Goal: Transaction & Acquisition: Subscribe to service/newsletter

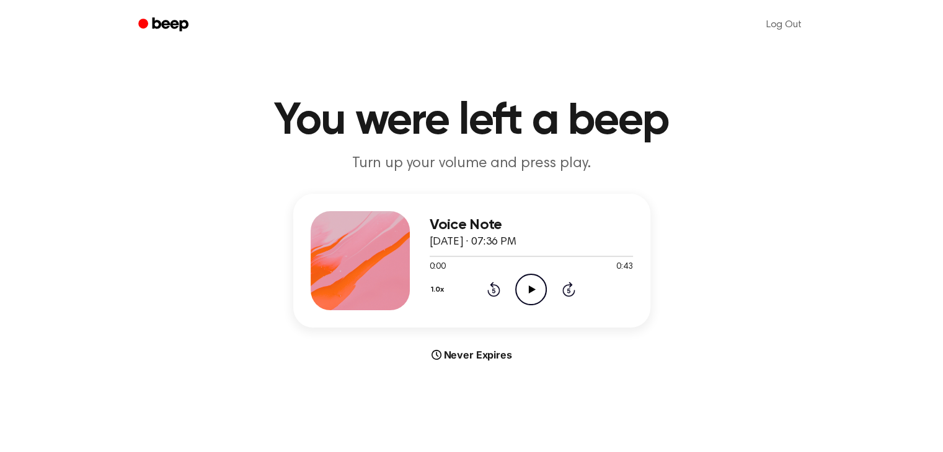
click at [534, 291] on icon "Play Audio" at bounding box center [531, 290] width 32 height 32
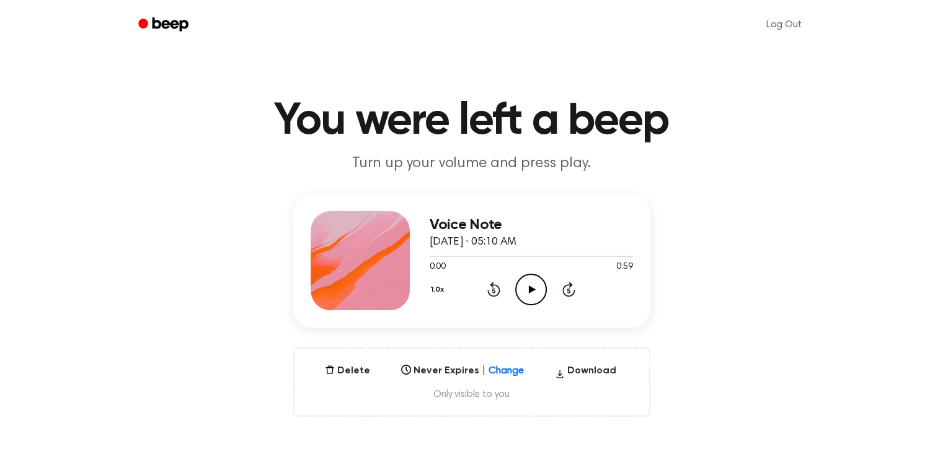
click at [539, 291] on icon "Play Audio" at bounding box center [531, 290] width 32 height 32
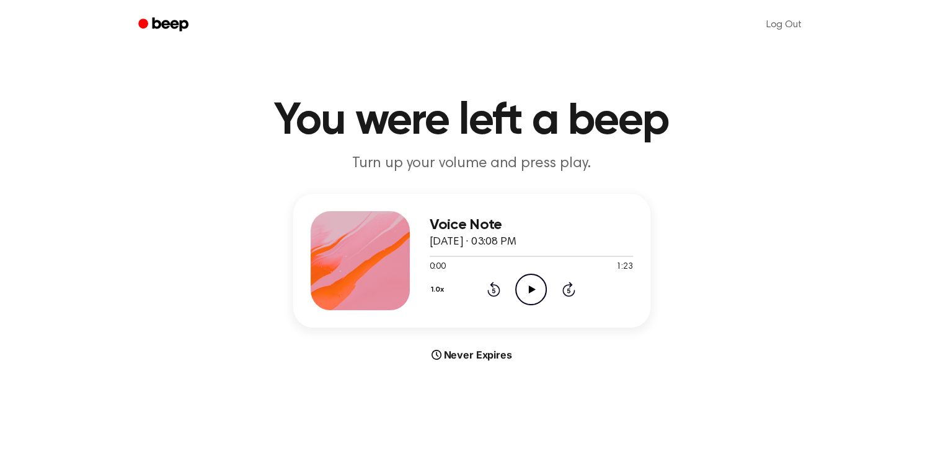
click at [542, 291] on icon "Play Audio" at bounding box center [531, 290] width 32 height 32
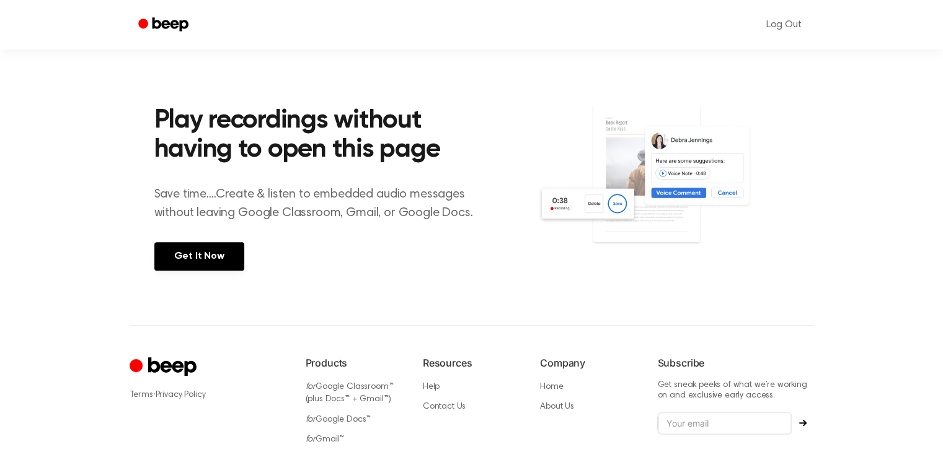
scroll to position [413, 0]
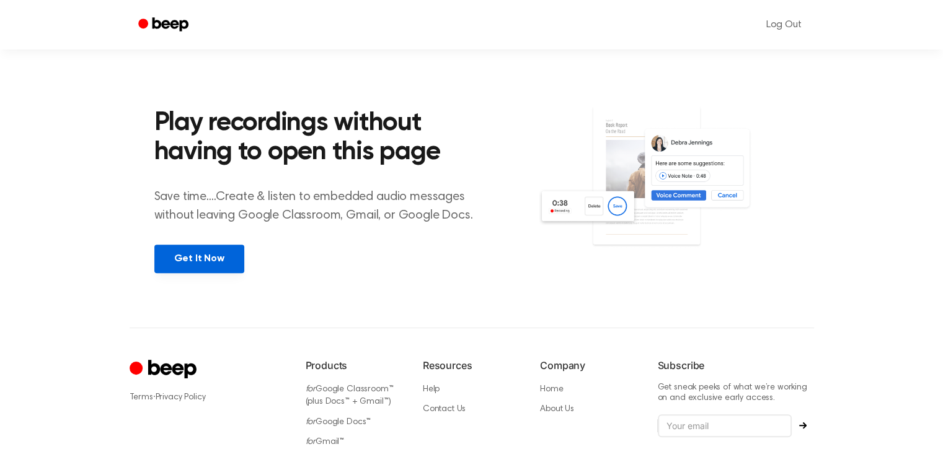
click at [218, 262] on link "Get It Now" at bounding box center [199, 259] width 90 height 29
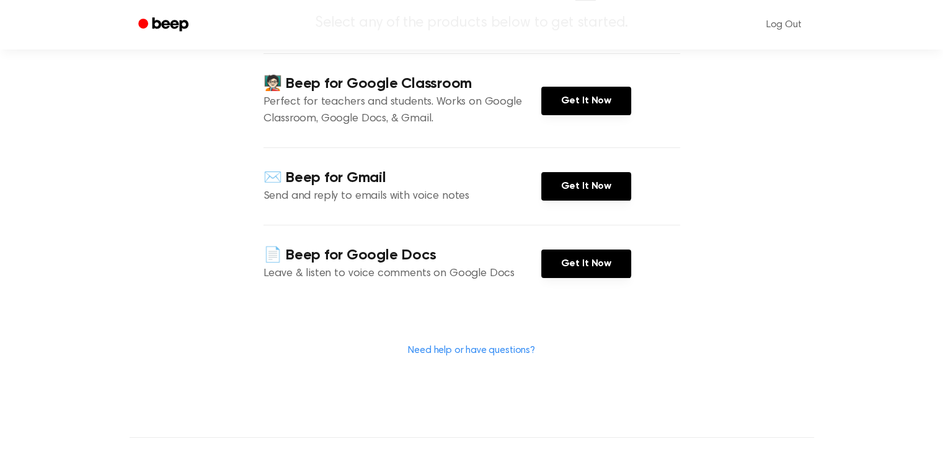
scroll to position [140, 0]
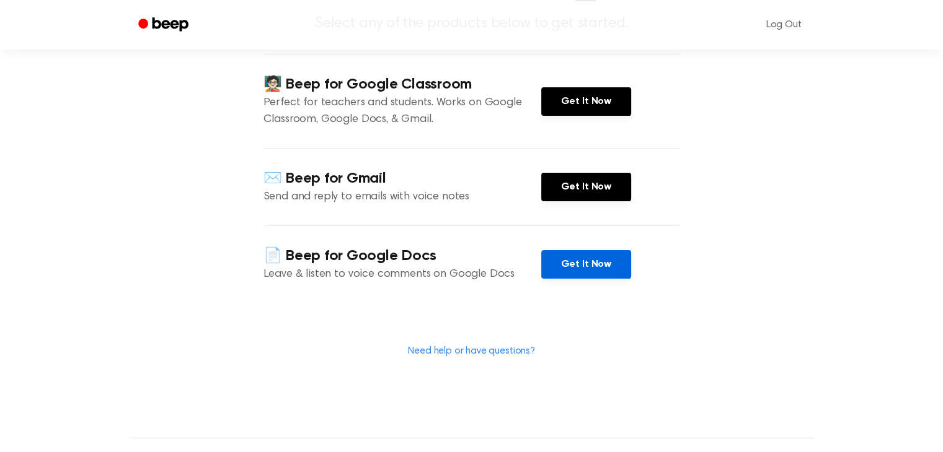
click at [575, 260] on link "Get It Now" at bounding box center [586, 264] width 90 height 29
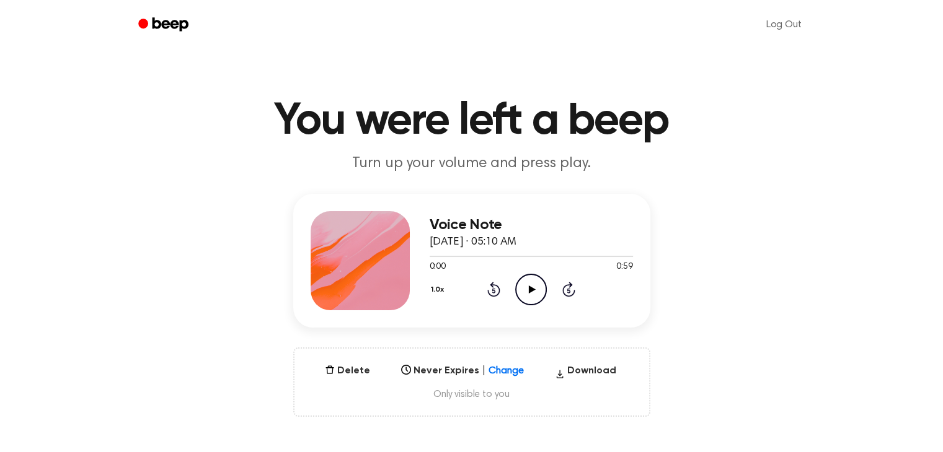
click at [527, 283] on icon "Play Audio" at bounding box center [531, 290] width 32 height 32
click at [529, 288] on icon at bounding box center [532, 290] width 7 height 8
